Goal: Answer question/provide support: Answer question/provide support

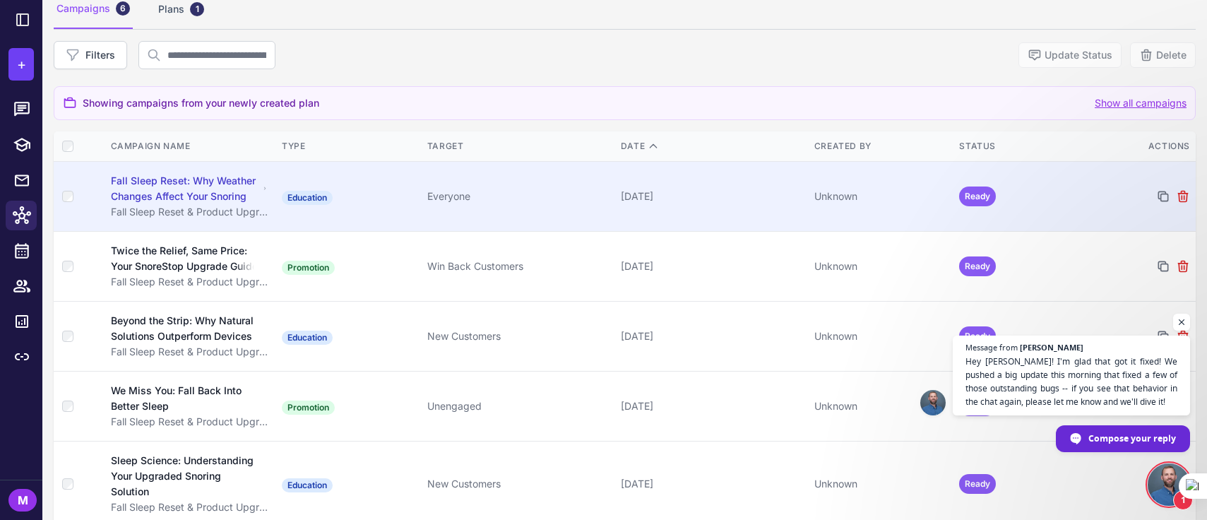
scroll to position [204, 0]
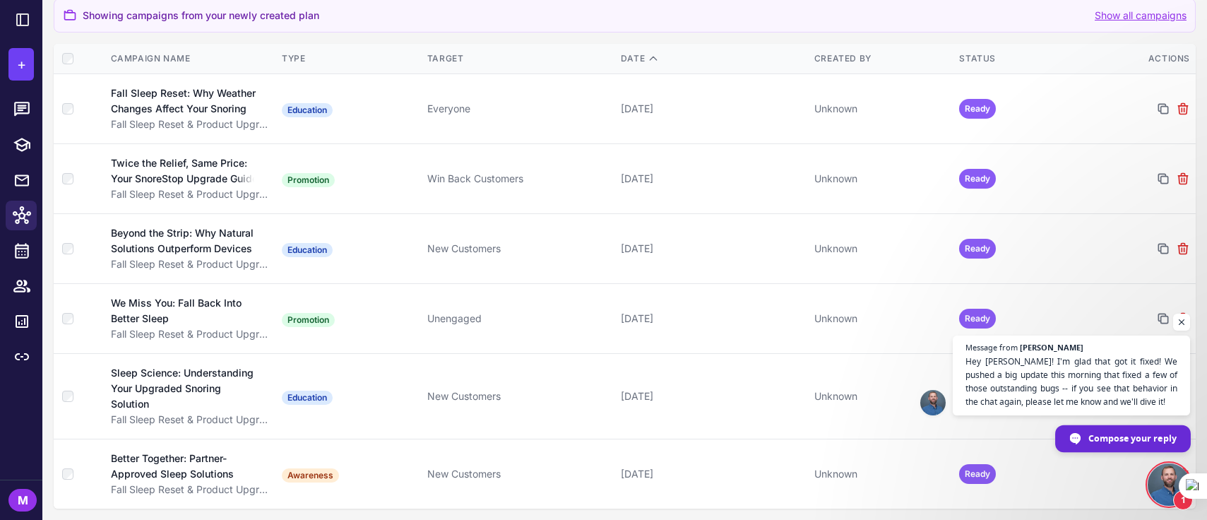
click at [1086, 433] on span "Compose your reply" at bounding box center [1123, 438] width 136 height 27
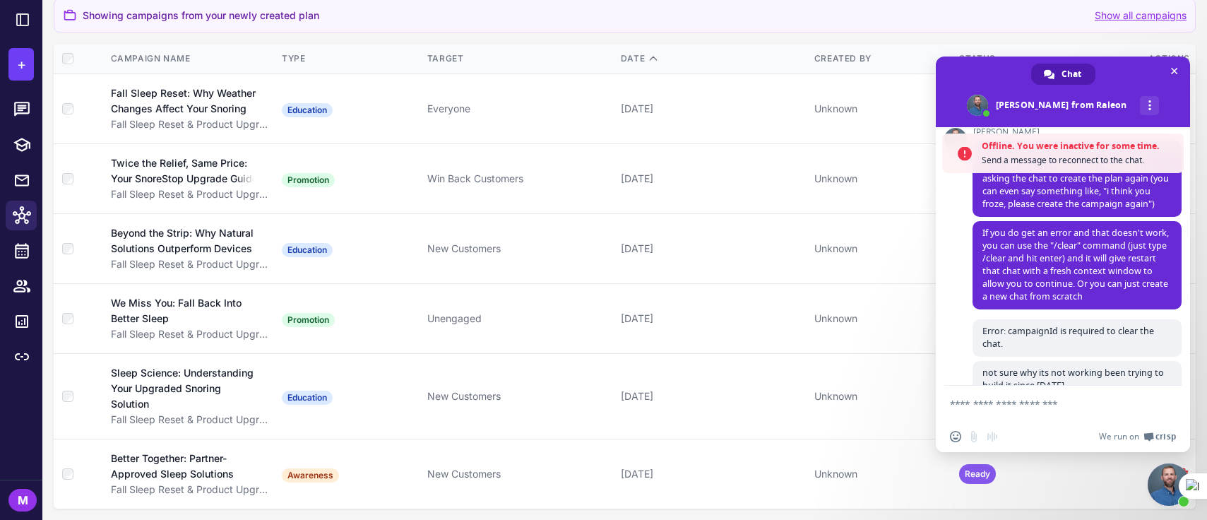
scroll to position [460, 0]
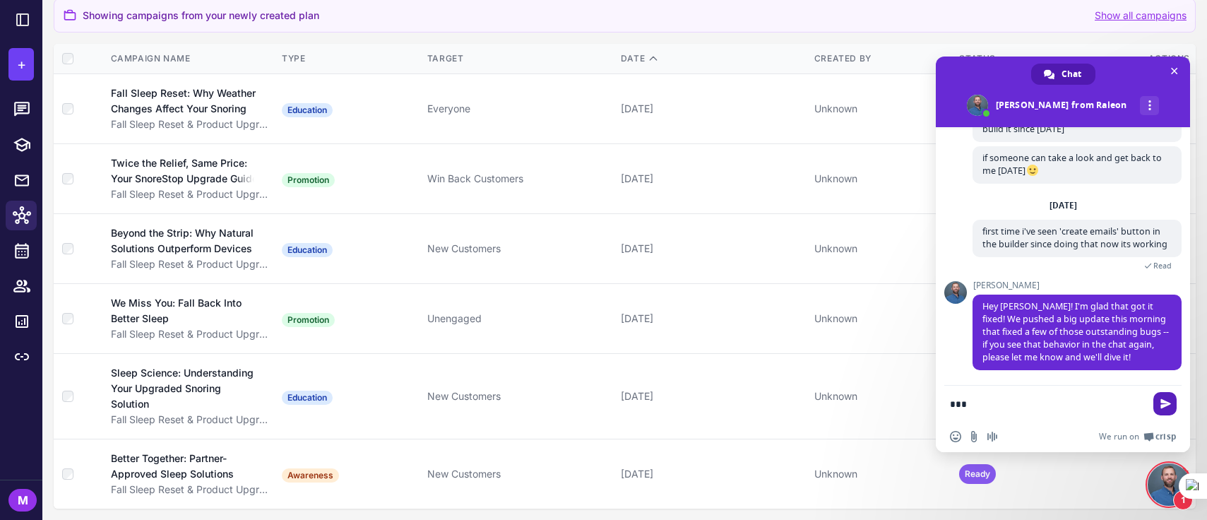
type textarea "***"
click at [1162, 409] on span "Send" at bounding box center [1164, 403] width 23 height 23
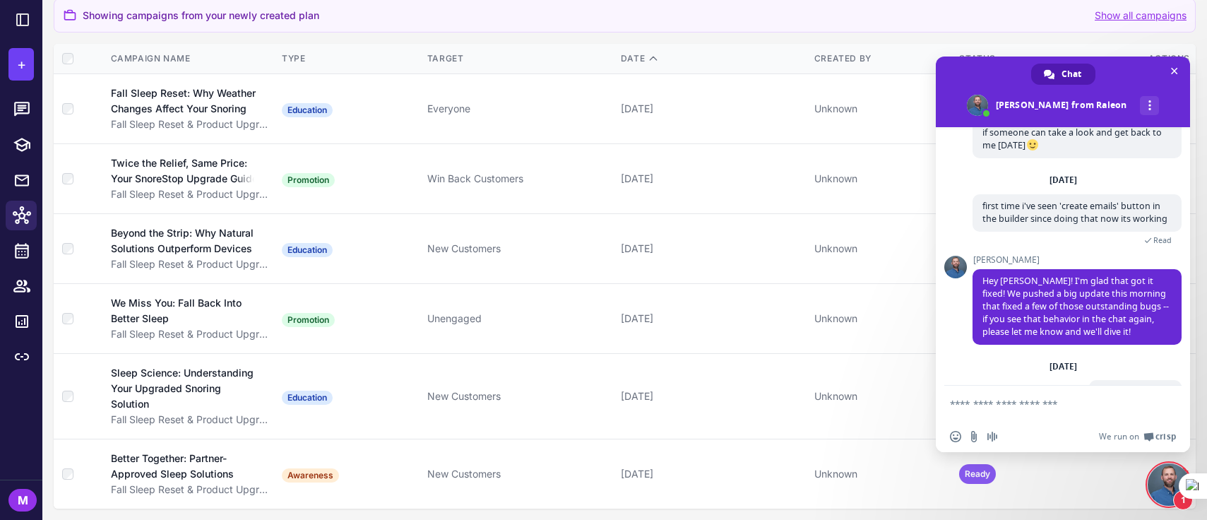
scroll to position [491, 0]
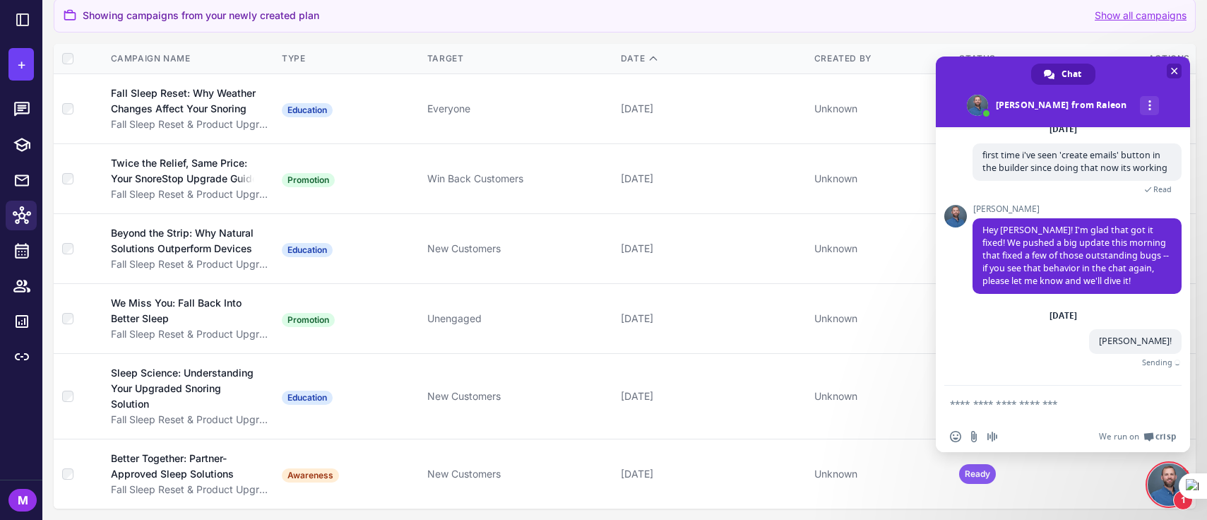
click at [1171, 70] on span "Close chat" at bounding box center [1174, 70] width 7 height 9
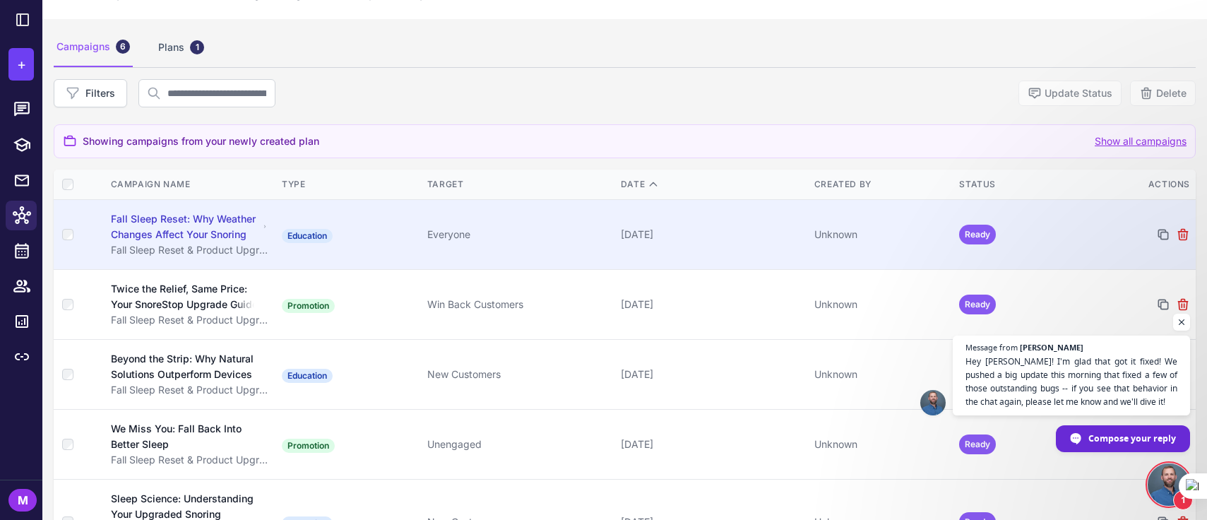
scroll to position [204, 0]
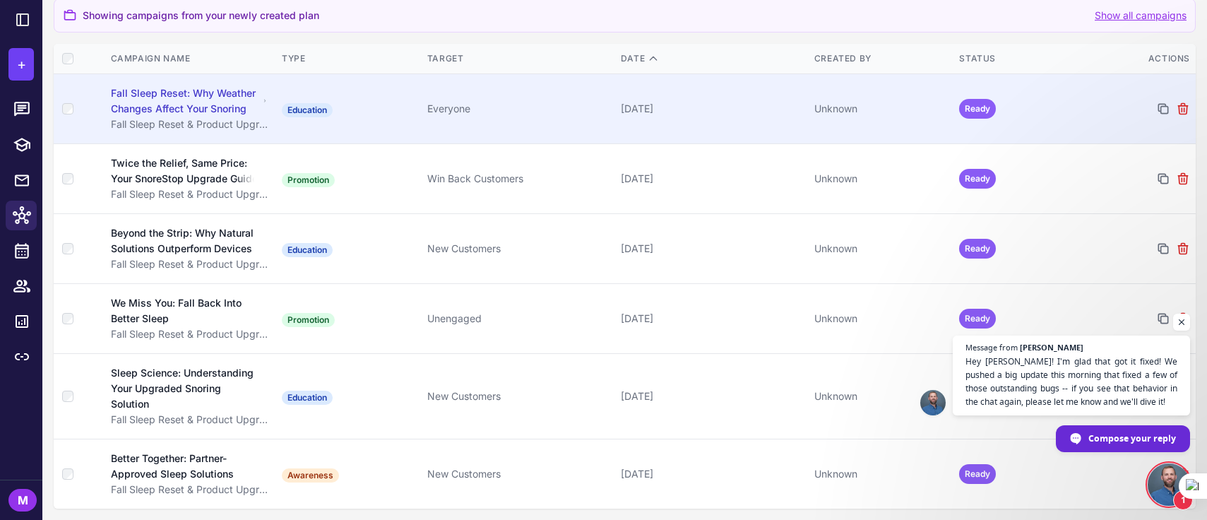
click at [144, 96] on div "Fall Sleep Reset: Why Weather Changes Affect Your Snoring" at bounding box center [185, 100] width 148 height 31
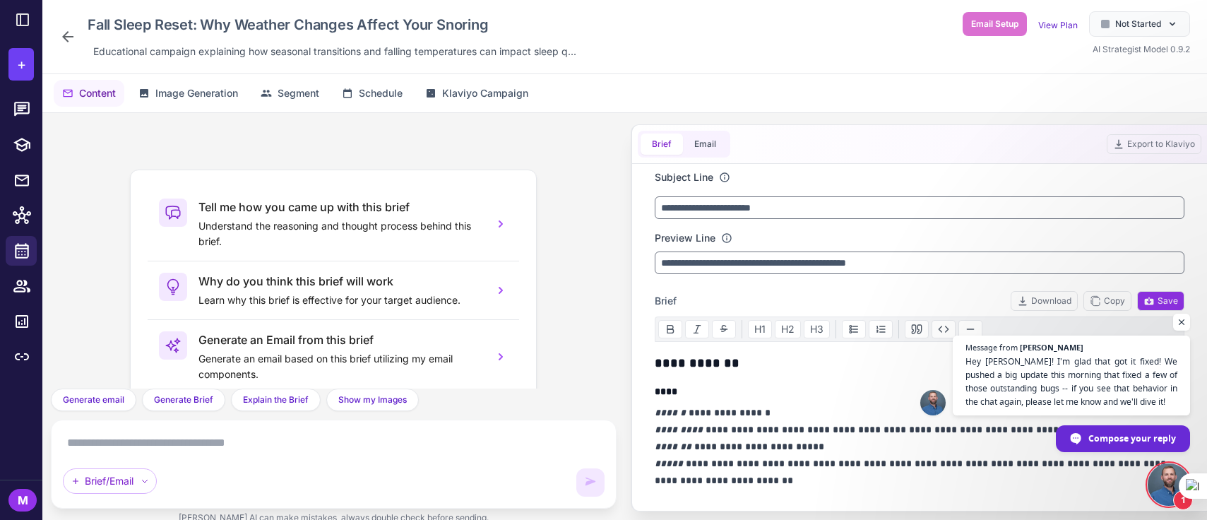
scroll to position [98, 0]
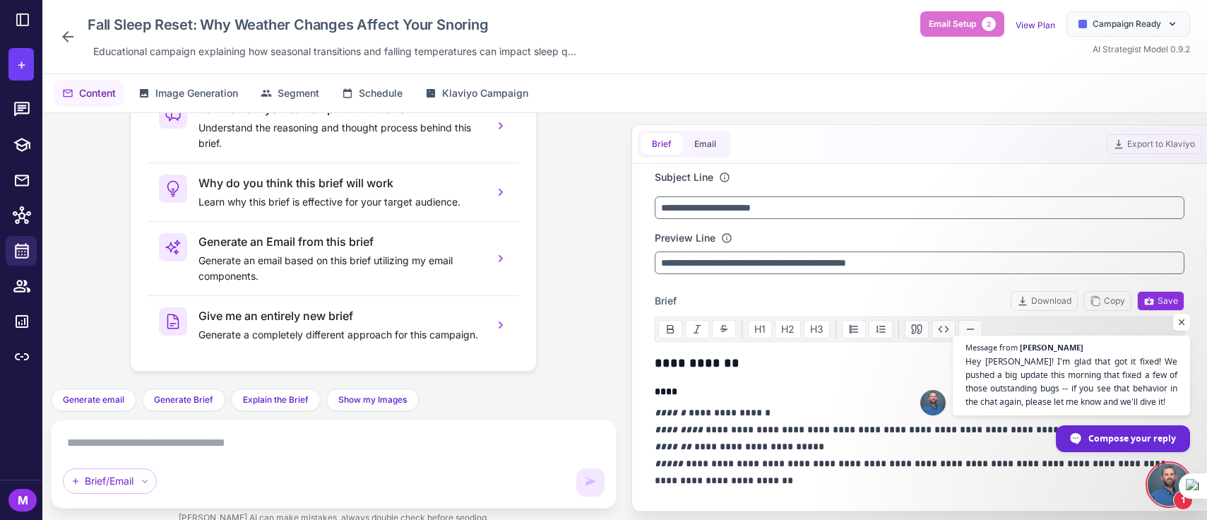
click at [1172, 331] on div "H1 H2 H3" at bounding box center [919, 328] width 530 height 25
click at [1175, 329] on span "Open chat" at bounding box center [1182, 322] width 18 height 18
